Goal: Task Accomplishment & Management: Manage account settings

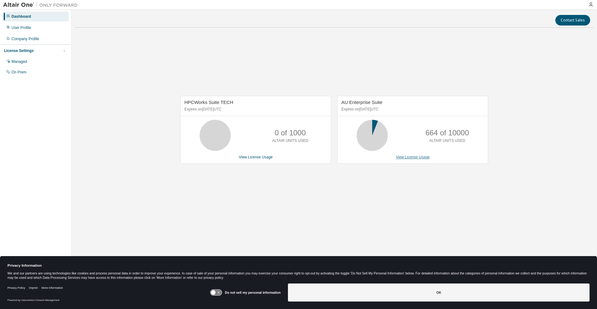
click at [413, 158] on link "View License Usage" at bounding box center [413, 157] width 34 height 4
click at [417, 158] on link "View License Usage" at bounding box center [413, 157] width 34 height 4
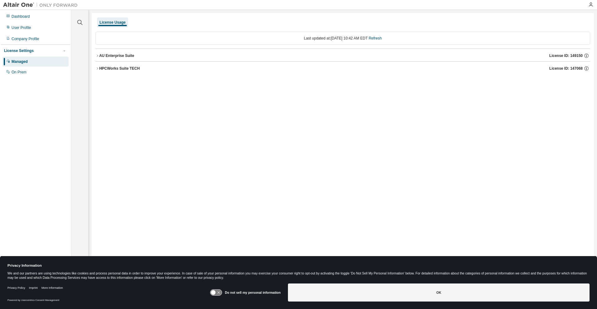
click at [97, 54] on icon "button" at bounding box center [98, 56] width 4 height 4
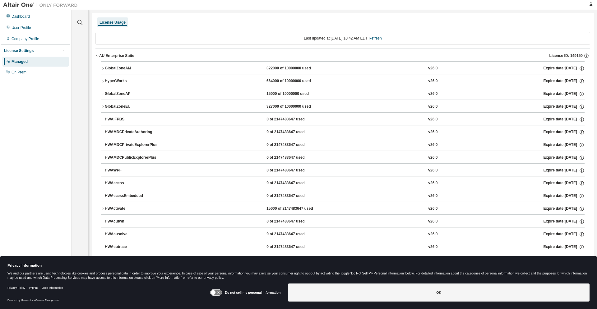
click at [103, 105] on icon "button" at bounding box center [103, 107] width 4 height 4
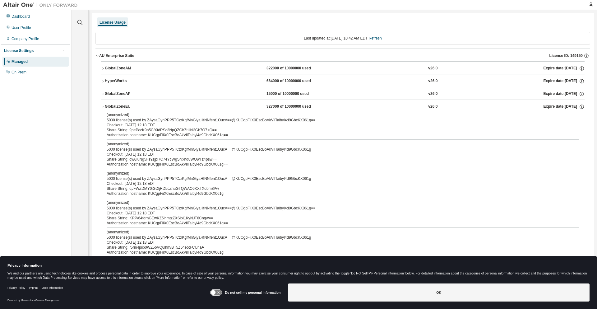
click at [102, 68] on icon "button" at bounding box center [103, 69] width 4 height 4
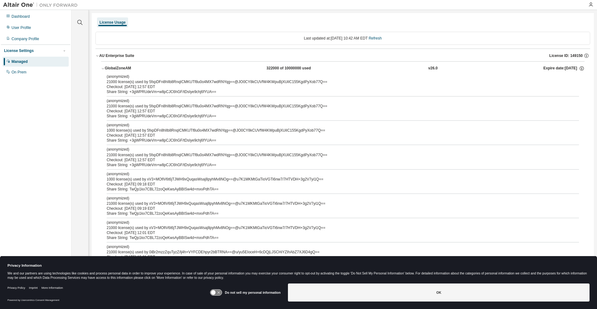
click at [102, 68] on icon "button" at bounding box center [103, 68] width 2 height 1
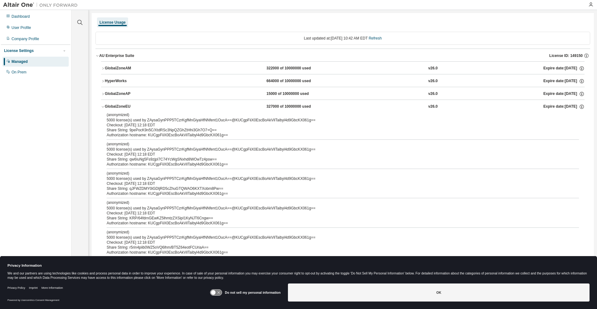
click at [104, 105] on icon "button" at bounding box center [103, 107] width 4 height 4
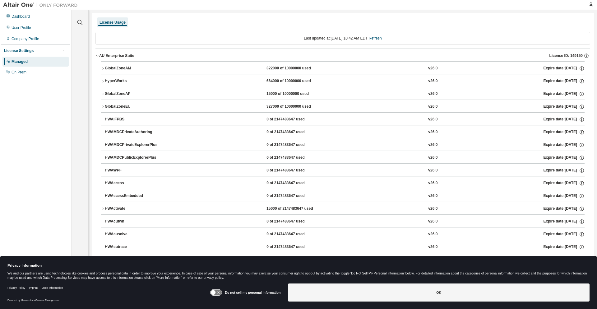
click at [119, 58] on div "AU Enterprise Suite License ID: 149150" at bounding box center [344, 56] width 491 height 6
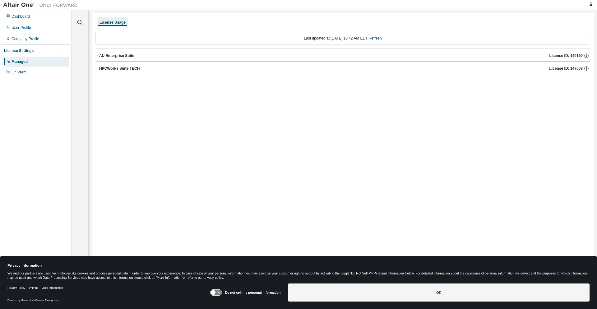
click at [123, 68] on div "HPCWorks Suite TECH" at bounding box center [119, 68] width 40 height 5
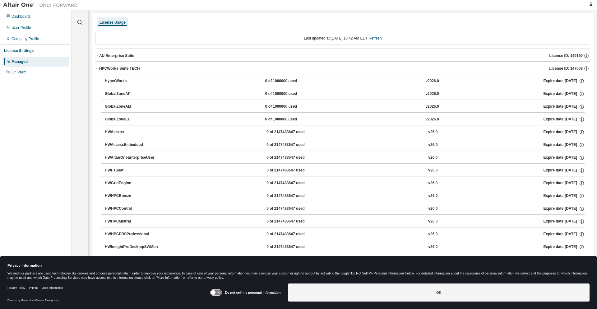
click at [98, 65] on button "HPCWorks Suite TECH License ID: 147068" at bounding box center [343, 69] width 495 height 14
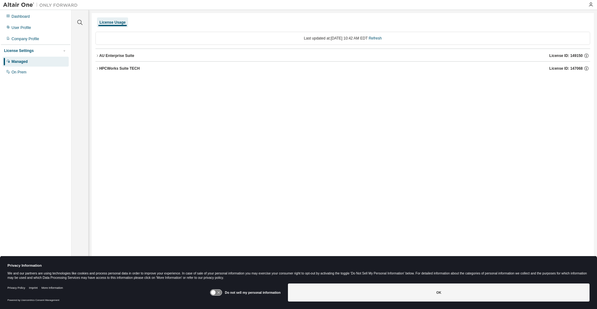
click at [99, 56] on div "AU Enterprise Suite" at bounding box center [116, 55] width 35 height 5
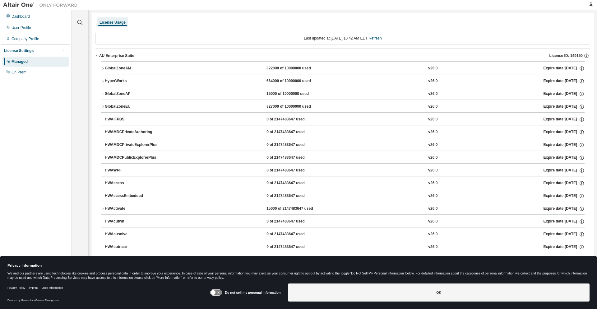
click at [106, 68] on div "GlobalZoneAM" at bounding box center [133, 69] width 56 height 6
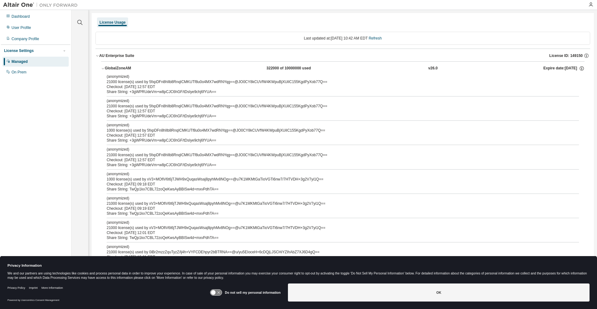
click at [106, 68] on div "GlobalZoneAM" at bounding box center [133, 69] width 56 height 6
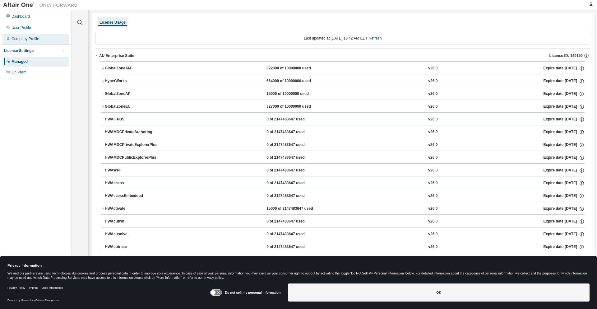
click at [28, 37] on div "Company Profile" at bounding box center [26, 38] width 28 height 5
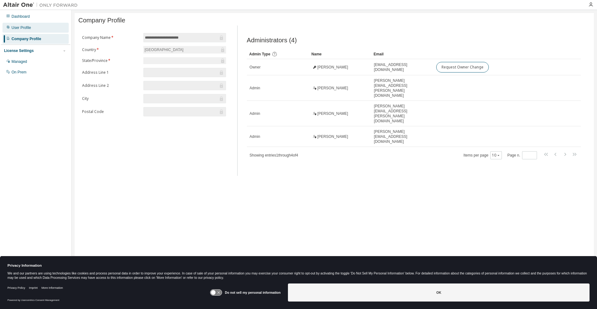
click at [27, 28] on div "User Profile" at bounding box center [22, 27] width 20 height 5
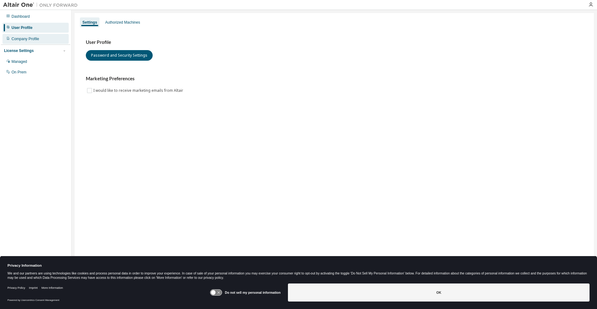
click at [28, 38] on div "Company Profile" at bounding box center [26, 38] width 28 height 5
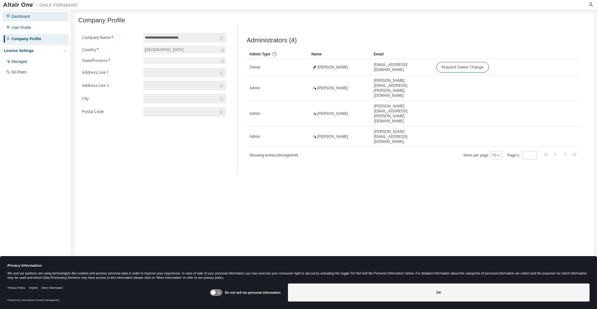
click at [29, 17] on div "Dashboard" at bounding box center [21, 16] width 18 height 5
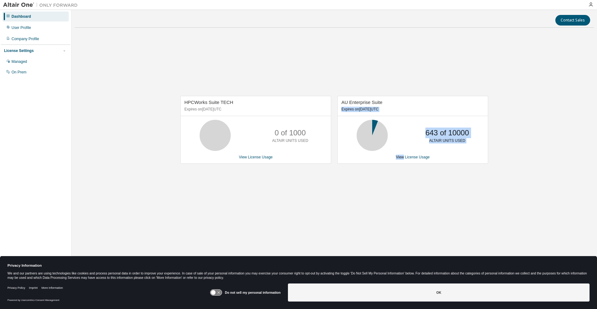
click at [399, 275] on body "Dashboard User Profile Company Profile License Settings Managed On Prem Contact…" at bounding box center [298, 154] width 597 height 309
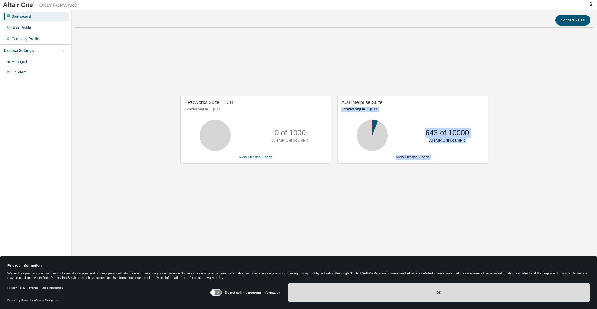
click at [402, 287] on button "OK" at bounding box center [439, 292] width 302 height 18
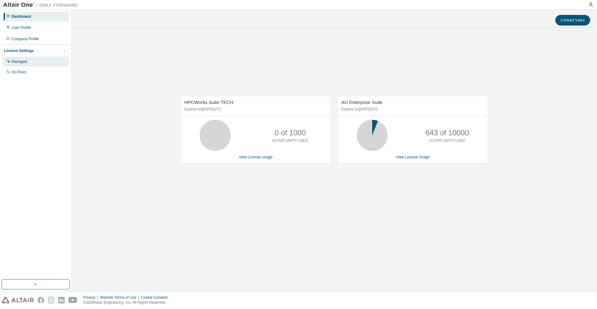
click at [33, 63] on div "Managed" at bounding box center [35, 62] width 66 height 10
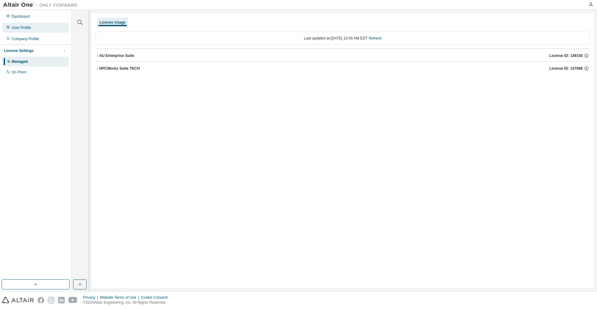
click at [43, 28] on div "User Profile" at bounding box center [35, 28] width 66 height 10
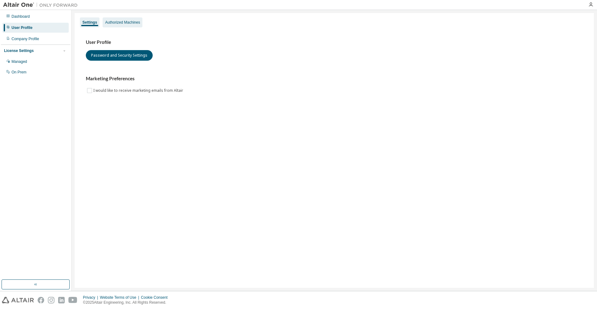
click at [127, 24] on div "Authorized Machines" at bounding box center [122, 22] width 35 height 5
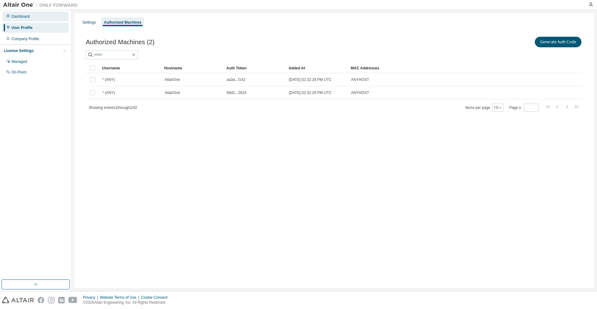
click at [17, 18] on div "Dashboard" at bounding box center [21, 16] width 18 height 5
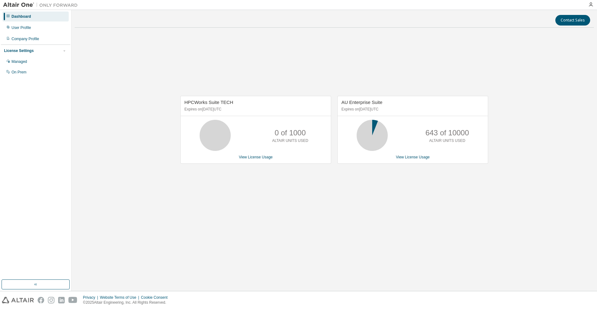
click at [26, 3] on img at bounding box center [42, 5] width 78 height 6
click at [590, 5] on icon "button" at bounding box center [591, 4] width 5 height 5
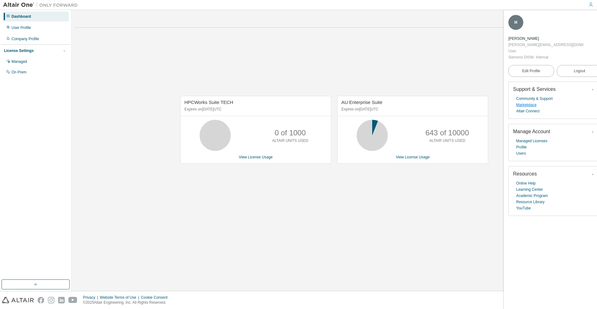
click at [536, 102] on link "Marketplace" at bounding box center [526, 105] width 20 height 6
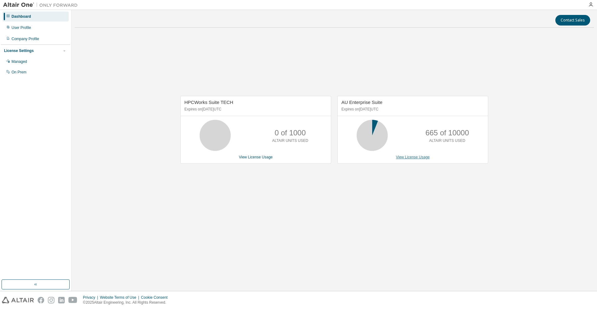
click at [419, 156] on link "View License Usage" at bounding box center [413, 157] width 34 height 4
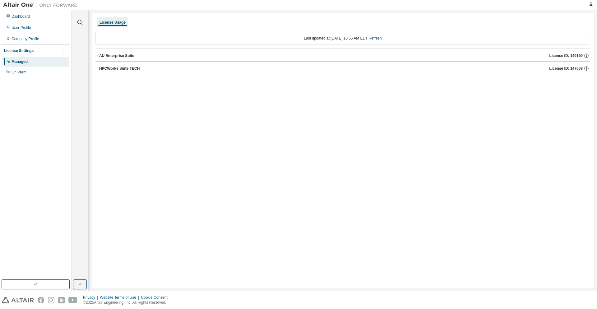
click at [142, 61] on button "AU Enterprise Suite License ID: 149150" at bounding box center [343, 56] width 495 height 14
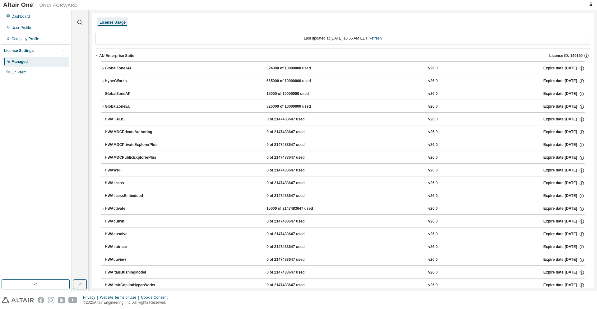
click at [143, 60] on button "AU Enterprise Suite License ID: 149150" at bounding box center [343, 56] width 495 height 14
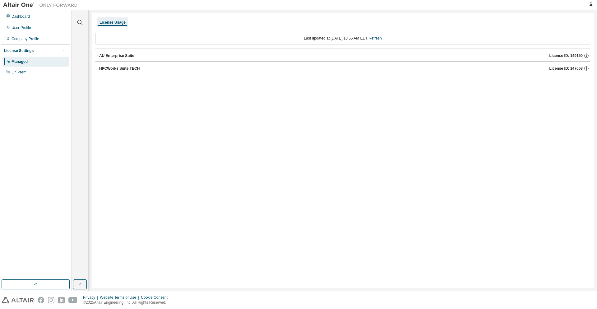
click at [143, 60] on button "AU Enterprise Suite License ID: 149150" at bounding box center [343, 56] width 495 height 14
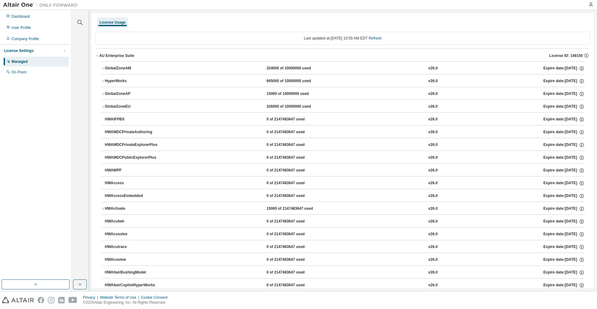
click at [104, 69] on icon "button" at bounding box center [103, 69] width 4 height 4
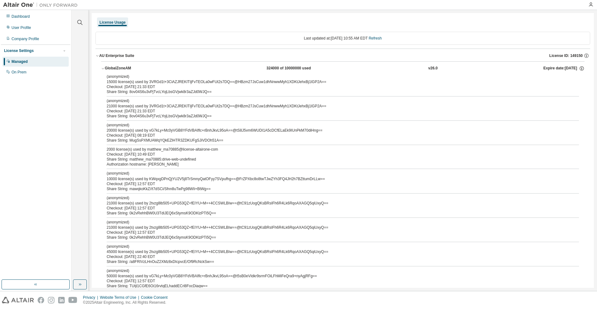
click at [32, 34] on div "Dashboard User Profile Company Profile License Settings Managed On Prem" at bounding box center [35, 44] width 69 height 67
click at [32, 36] on div "Company Profile" at bounding box center [26, 38] width 28 height 5
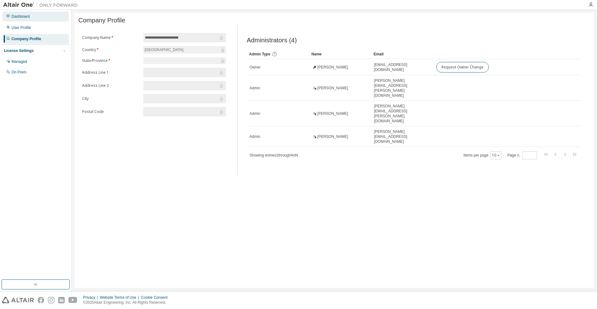
click at [33, 15] on div "Dashboard" at bounding box center [35, 17] width 66 height 10
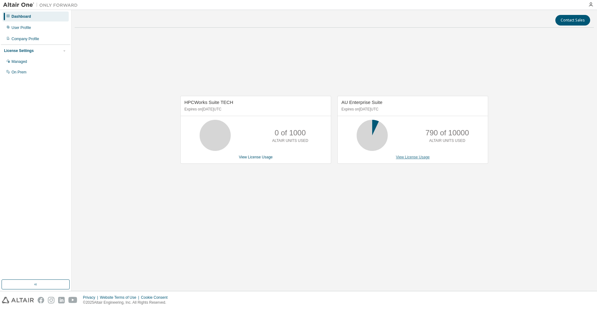
click at [426, 159] on link "View License Usage" at bounding box center [413, 157] width 34 height 4
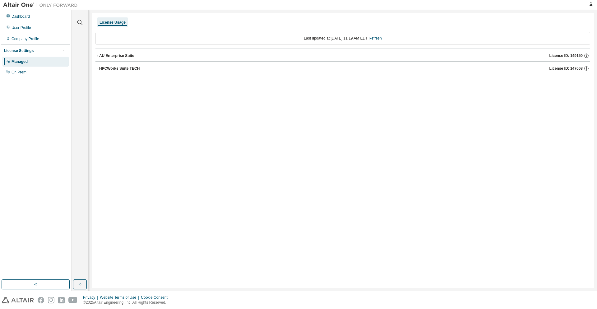
click at [102, 68] on div "HPCWorks Suite TECH" at bounding box center [119, 68] width 40 height 5
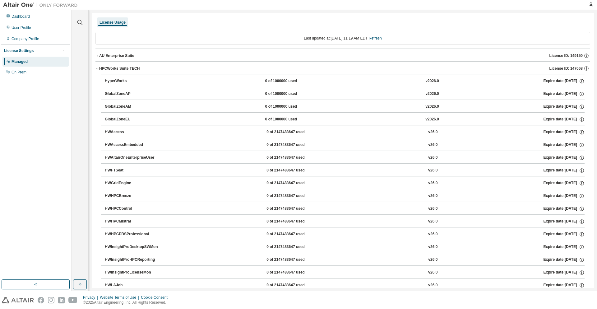
click at [97, 52] on button "AU Enterprise Suite License ID: 149150" at bounding box center [343, 56] width 495 height 14
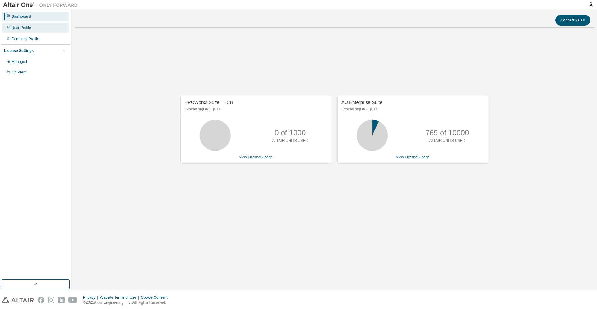
click at [43, 31] on div "User Profile" at bounding box center [35, 28] width 66 height 10
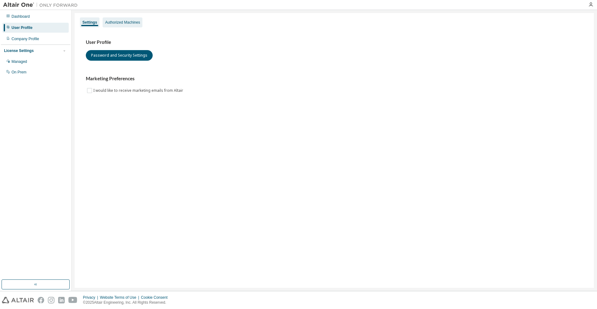
click at [122, 24] on div "Authorized Machines" at bounding box center [122, 22] width 35 height 5
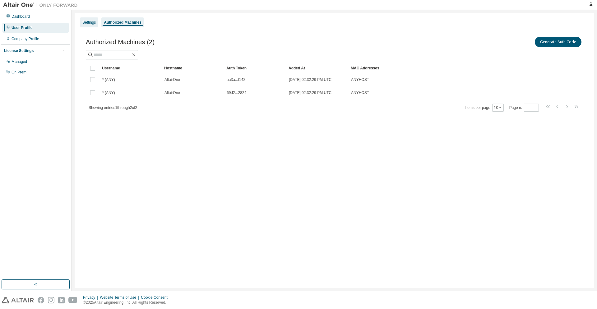
click at [86, 22] on div "Settings" at bounding box center [88, 22] width 13 height 5
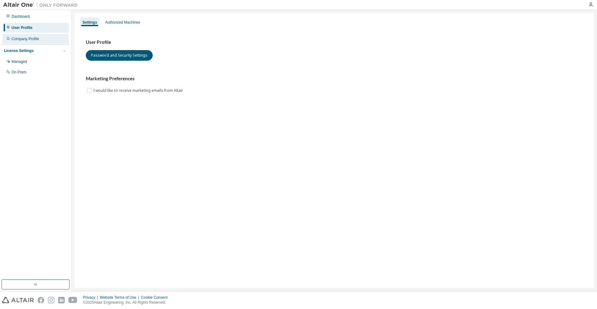
click at [30, 40] on div "Company Profile" at bounding box center [26, 38] width 28 height 5
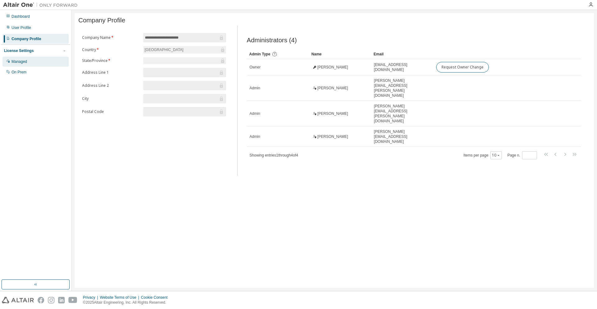
click at [35, 63] on div "Managed" at bounding box center [35, 62] width 66 height 10
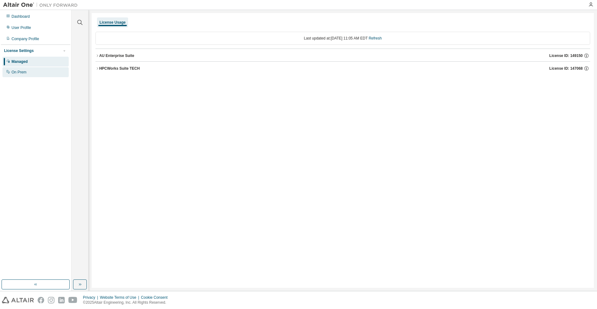
click at [33, 70] on div "On Prem" at bounding box center [35, 72] width 66 height 10
